Goal: Task Accomplishment & Management: Use online tool/utility

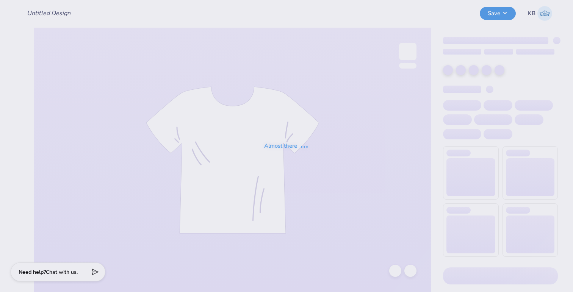
type input "delta upsilon fall rush 25"
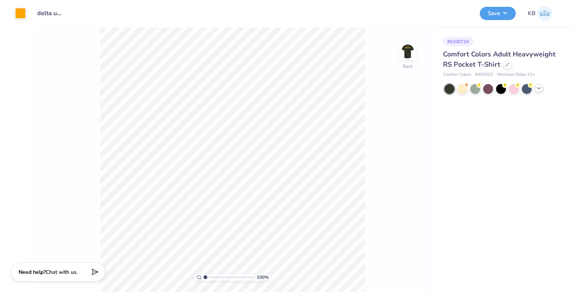
click at [541, 88] on icon at bounding box center [539, 88] width 6 height 6
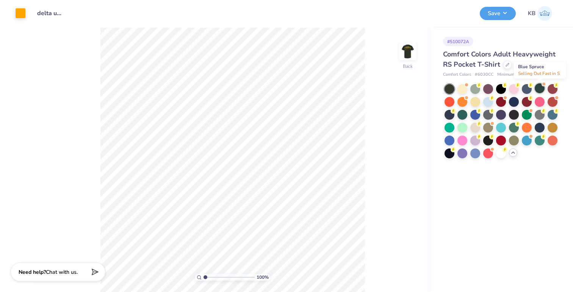
click at [540, 89] on div at bounding box center [540, 88] width 10 height 10
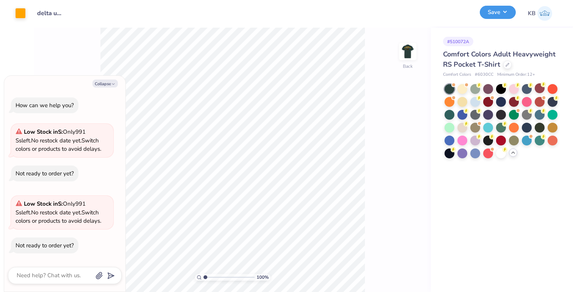
click at [503, 16] on button "Save" at bounding box center [498, 12] width 36 height 13
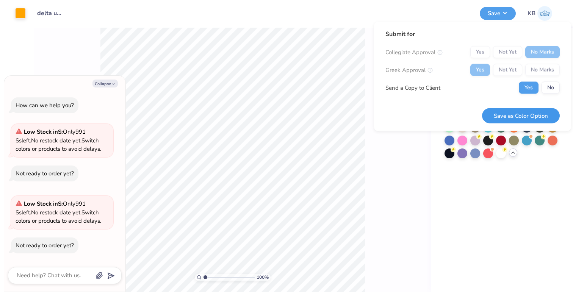
click at [505, 115] on button "Save as Color Option" at bounding box center [521, 116] width 78 height 16
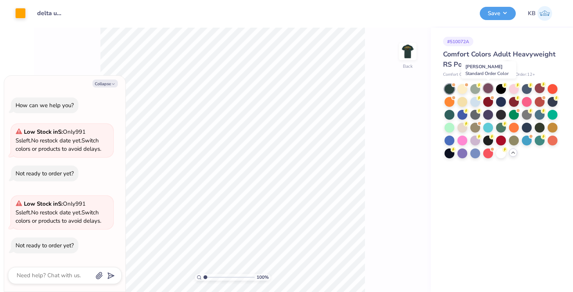
click at [491, 91] on div at bounding box center [489, 88] width 10 height 10
click at [490, 17] on button "Save" at bounding box center [498, 12] width 36 height 13
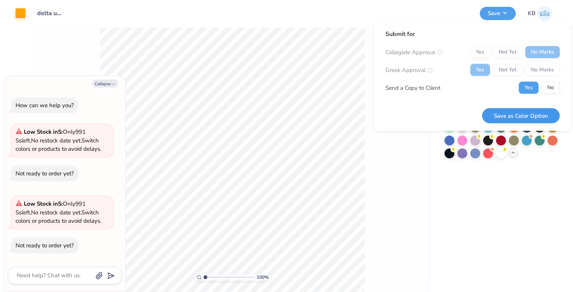
click at [521, 115] on button "Save as Color Option" at bounding box center [521, 116] width 78 height 16
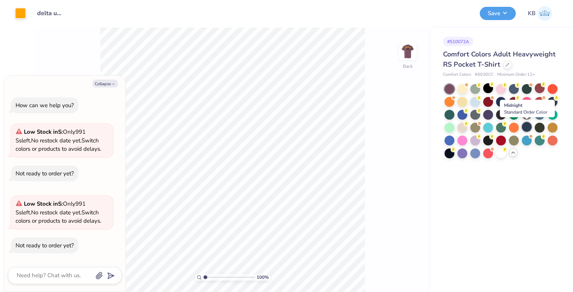
click at [525, 124] on div at bounding box center [527, 127] width 10 height 10
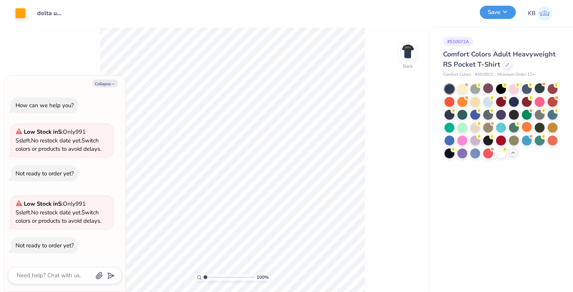
click at [503, 15] on button "Save" at bounding box center [498, 12] width 36 height 13
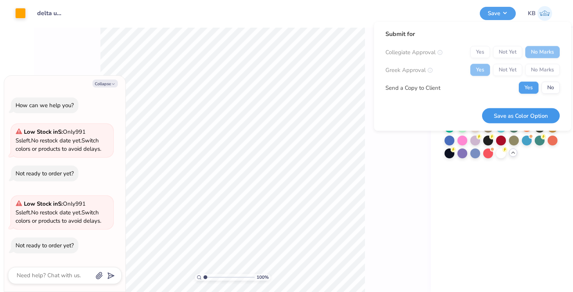
click at [532, 113] on button "Save as Color Option" at bounding box center [521, 116] width 78 height 16
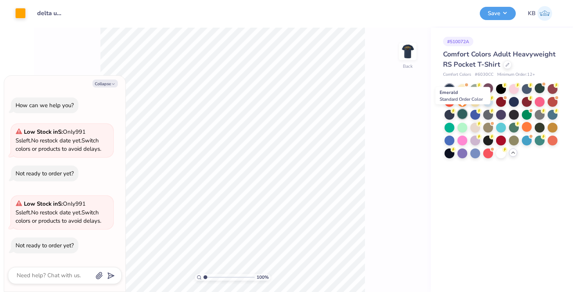
click at [463, 115] on div at bounding box center [463, 114] width 10 height 10
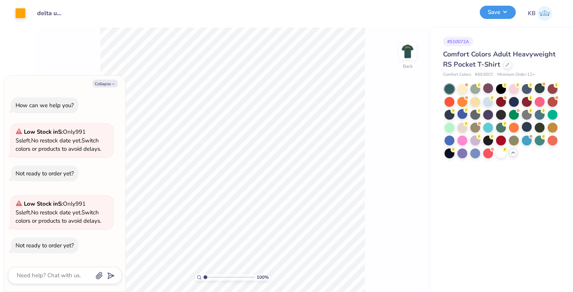
click at [498, 12] on button "Save" at bounding box center [498, 12] width 36 height 13
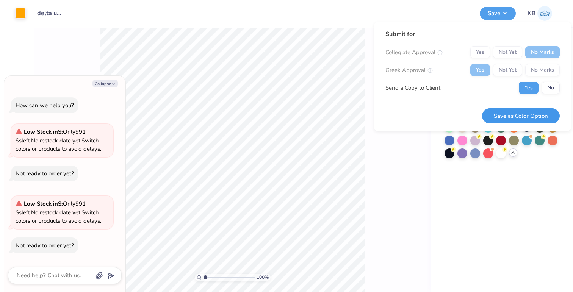
click at [533, 112] on button "Save as Color Option" at bounding box center [521, 116] width 78 height 16
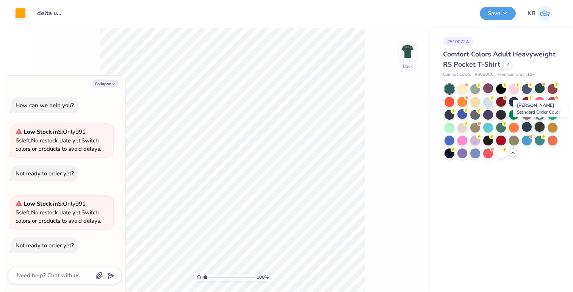
click at [537, 126] on div at bounding box center [540, 127] width 10 height 10
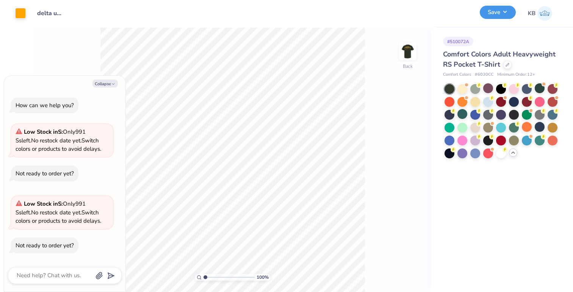
click at [505, 16] on button "Save" at bounding box center [498, 12] width 36 height 13
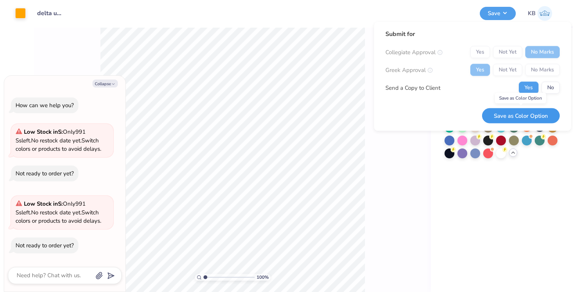
click at [521, 120] on button "Save as Color Option" at bounding box center [521, 116] width 78 height 16
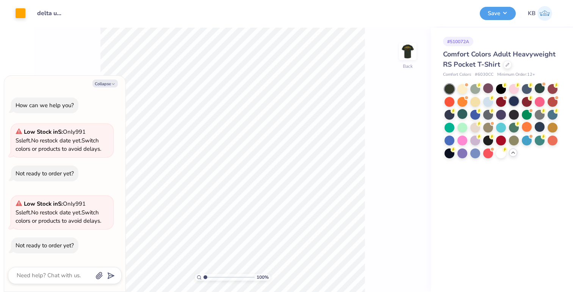
click at [513, 101] on div at bounding box center [514, 101] width 10 height 10
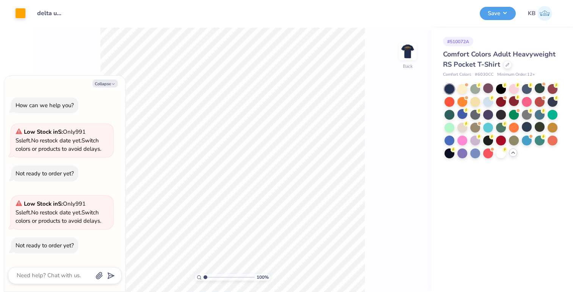
click at [497, 23] on div "Save KB" at bounding box center [524, 13] width 88 height 27
click at [497, 13] on button "Save" at bounding box center [498, 12] width 36 height 13
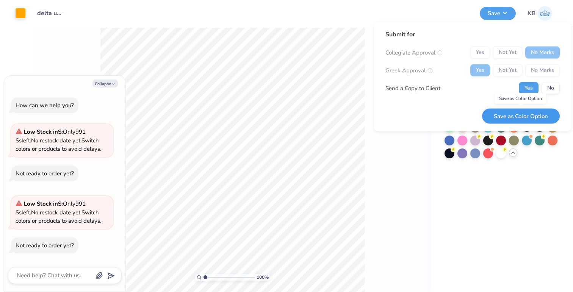
click at [534, 115] on button "Save as Color Option" at bounding box center [521, 116] width 78 height 16
type textarea "x"
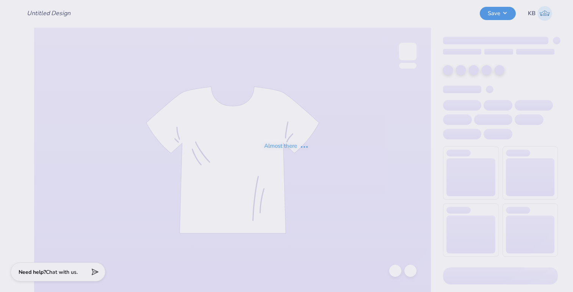
type input "delta upsilon fall rush 25"
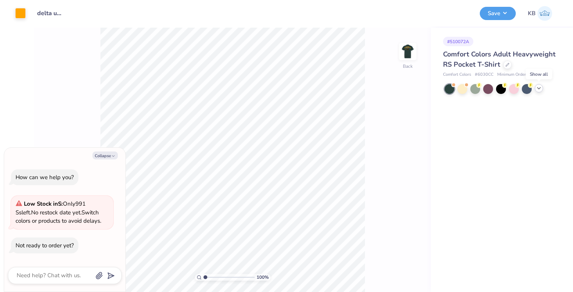
click at [537, 88] on icon at bounding box center [539, 88] width 6 height 6
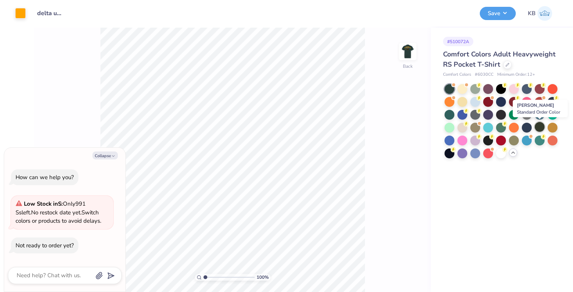
click at [540, 126] on div at bounding box center [540, 127] width 10 height 10
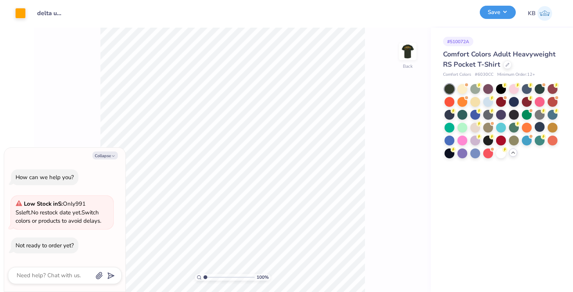
click at [494, 14] on button "Save" at bounding box center [498, 12] width 36 height 13
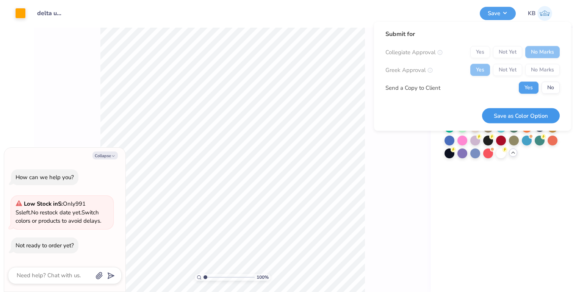
click at [526, 115] on button "Save as Color Option" at bounding box center [521, 116] width 78 height 16
type textarea "x"
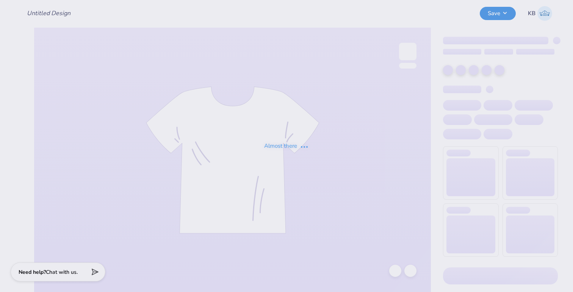
type input "DU FallRush 25"
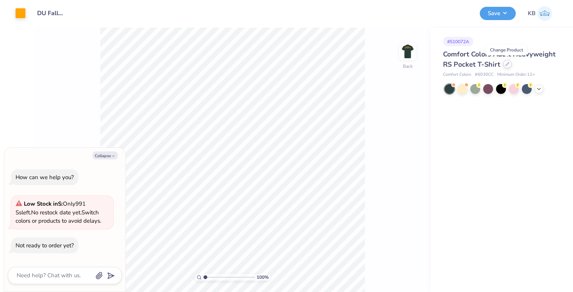
click at [509, 63] on div at bounding box center [508, 64] width 8 height 8
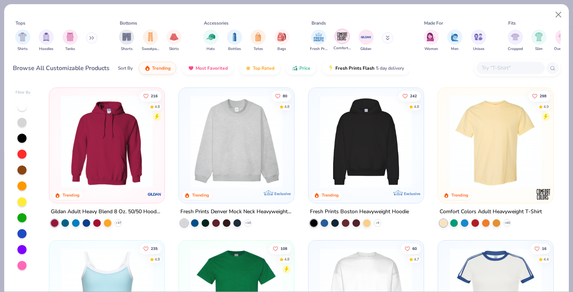
click at [337, 35] on img "filter for Comfort Colors" at bounding box center [342, 36] width 11 height 11
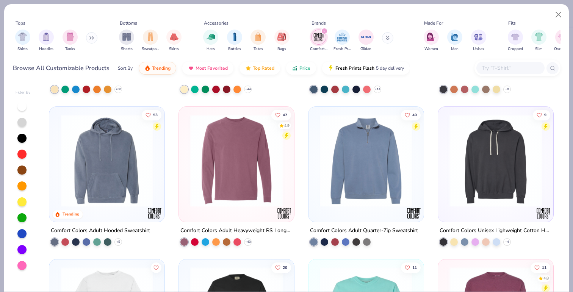
scroll to position [147, 0]
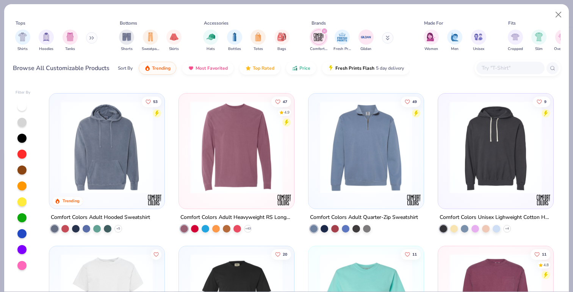
click at [99, 173] on img at bounding box center [107, 147] width 100 height 93
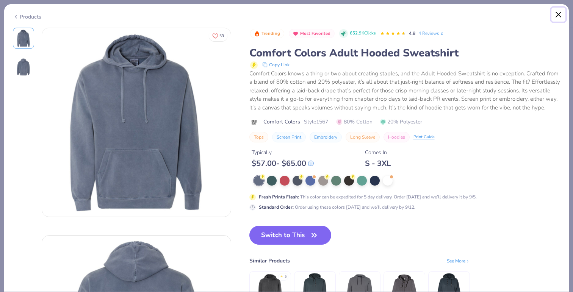
click at [558, 14] on button "Close" at bounding box center [559, 15] width 14 height 14
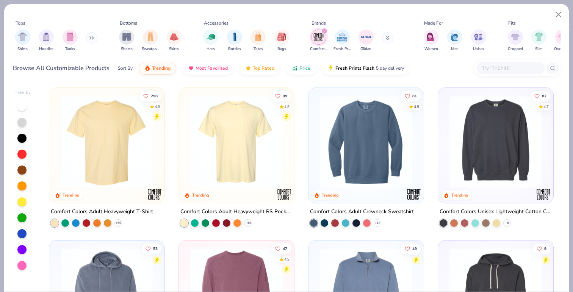
click at [324, 30] on icon "filter for Comfort Colors" at bounding box center [324, 31] width 3 height 3
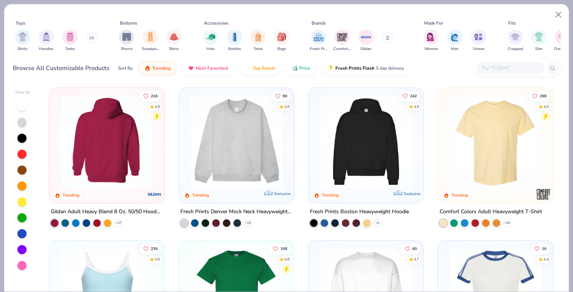
click at [132, 160] on img at bounding box center [107, 142] width 100 height 93
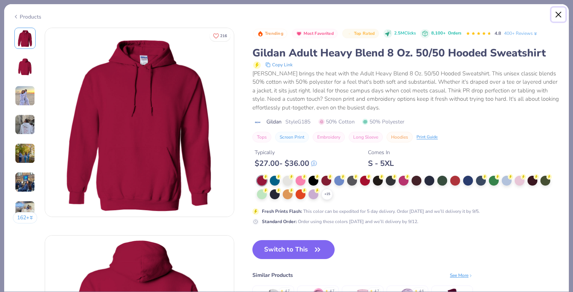
click at [558, 14] on button "Close" at bounding box center [559, 15] width 14 height 14
type textarea "x"
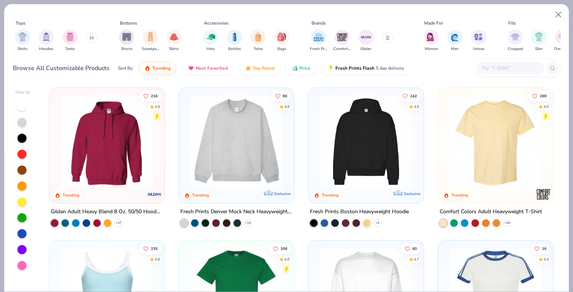
click at [506, 70] on input "text" at bounding box center [510, 68] width 58 height 9
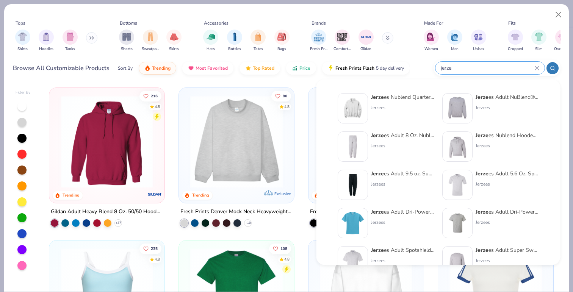
type input "jerze"
click at [477, 138] on strong "Jerze" at bounding box center [482, 135] width 13 height 7
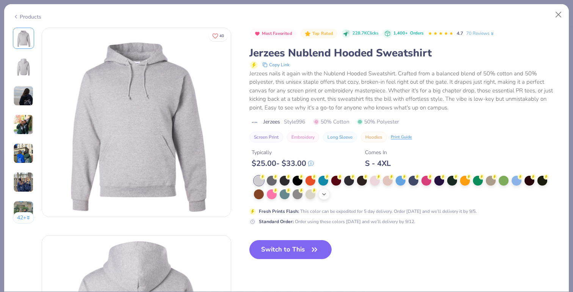
click at [324, 198] on div "+ 21" at bounding box center [324, 194] width 11 height 11
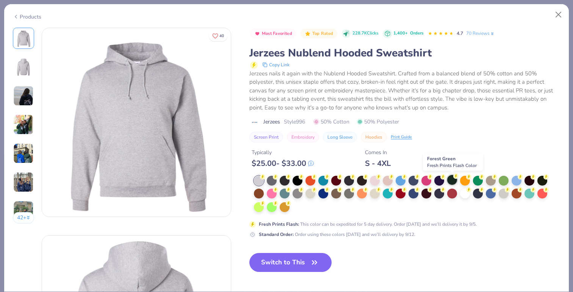
click at [456, 181] on div at bounding box center [453, 180] width 10 height 10
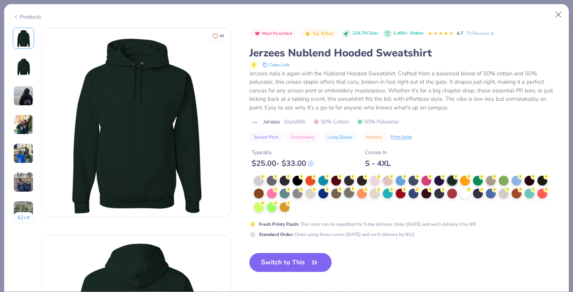
click at [344, 194] on div at bounding box center [349, 193] width 10 height 10
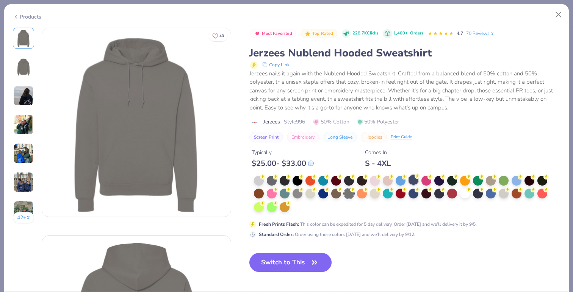
click at [416, 182] on div at bounding box center [414, 180] width 10 height 10
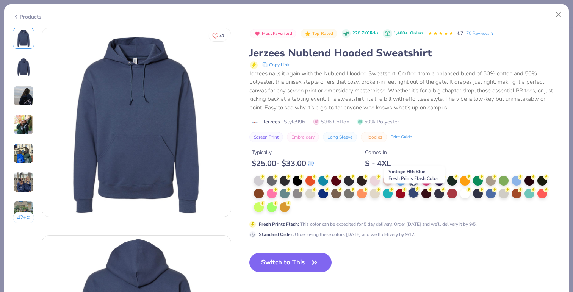
click at [416, 196] on div at bounding box center [414, 193] width 10 height 10
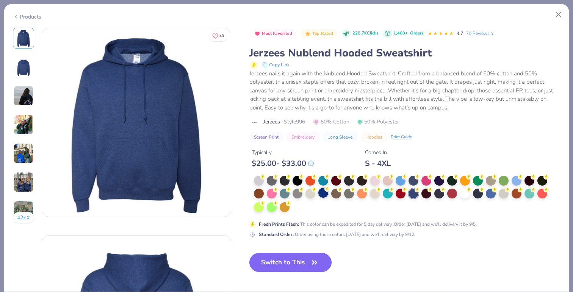
click at [327, 193] on div at bounding box center [324, 193] width 10 height 10
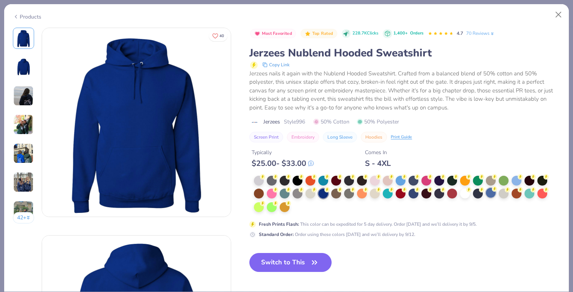
click at [493, 196] on div at bounding box center [491, 193] width 10 height 10
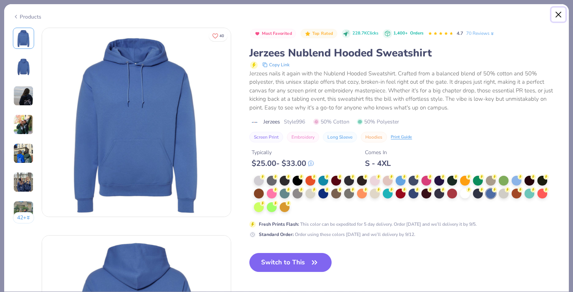
click at [559, 13] on button "Close" at bounding box center [559, 15] width 14 height 14
type textarea "x"
